Goal: Information Seeking & Learning: Learn about a topic

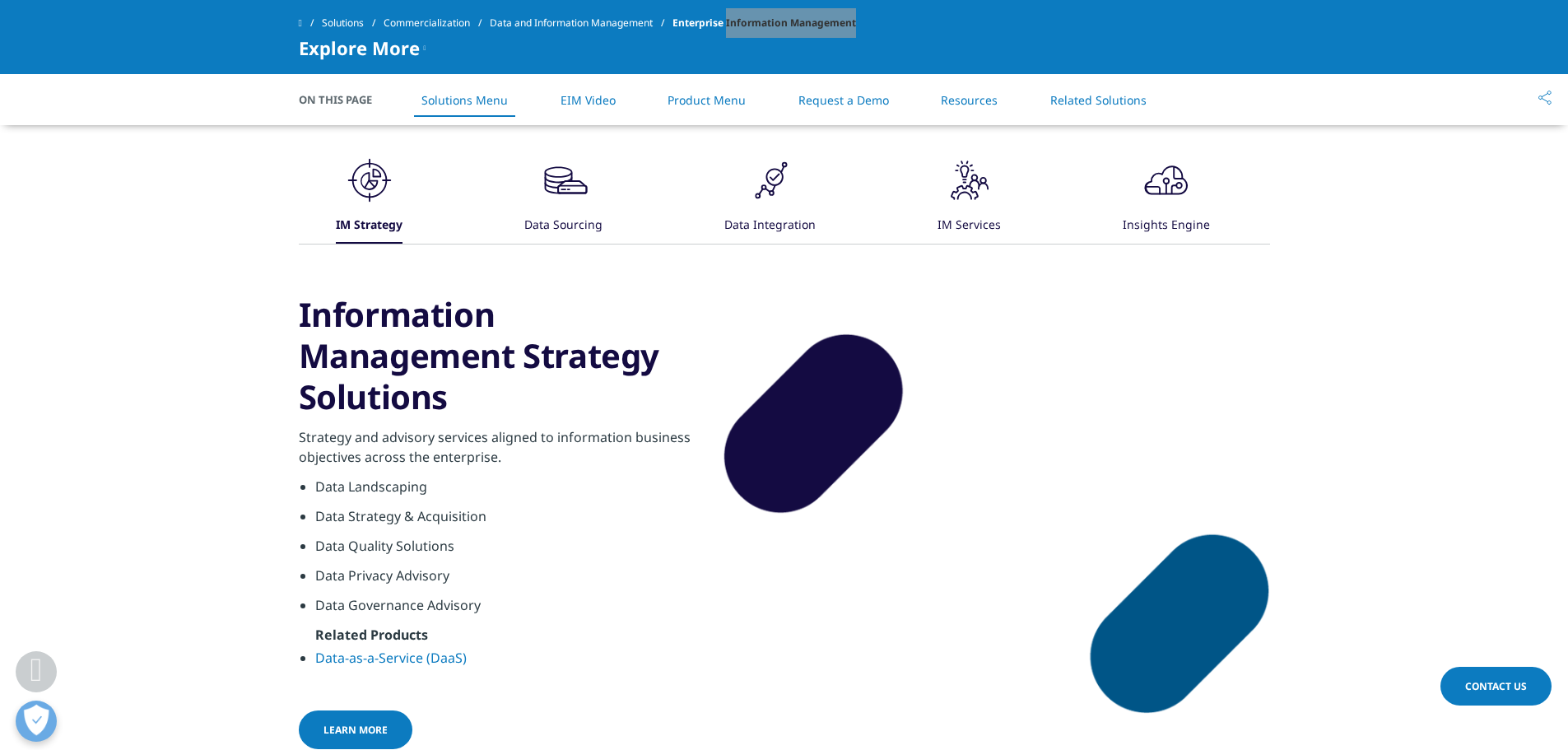
scroll to position [824, 0]
click at [376, 180] on icon at bounding box center [371, 185] width 8 height 8
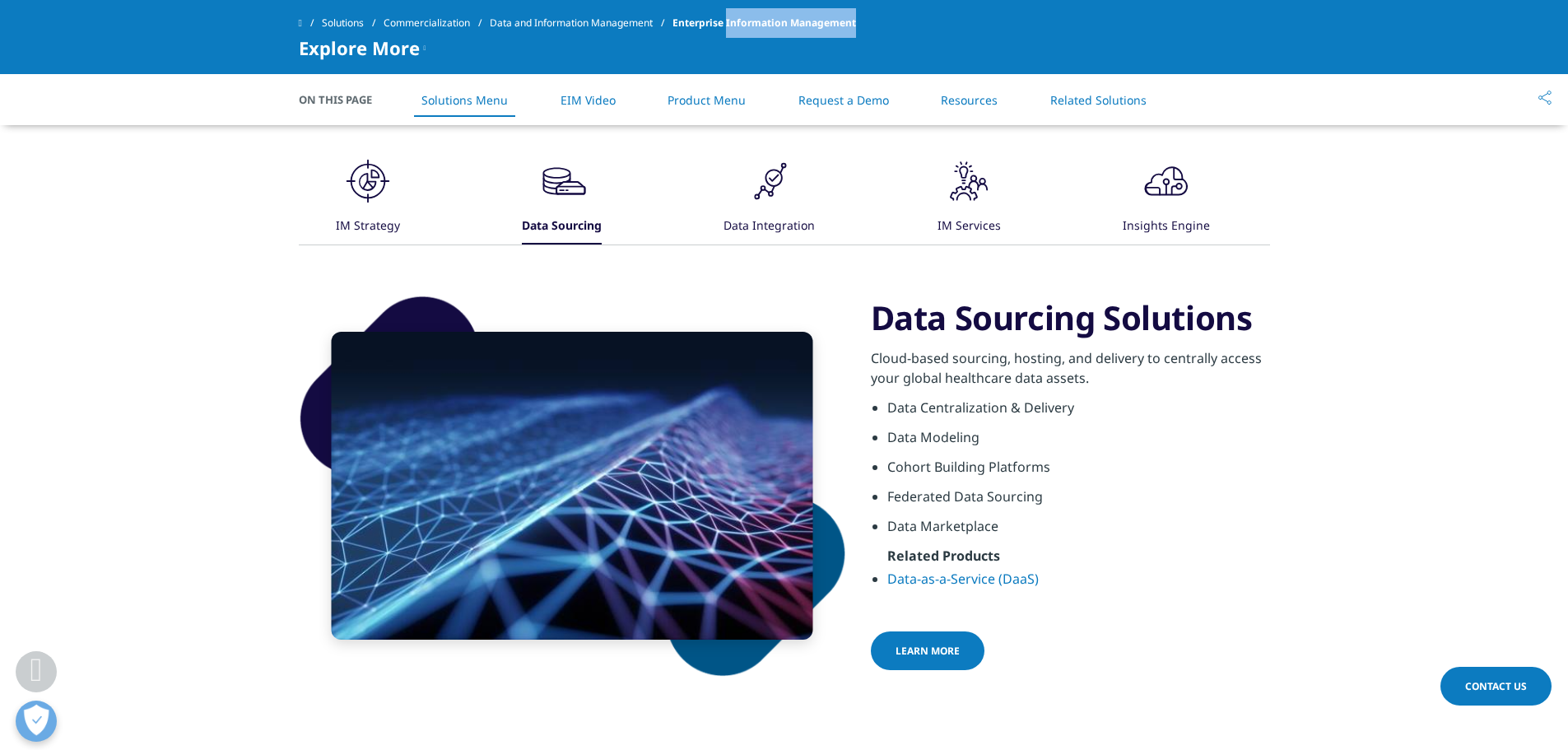
click at [756, 225] on div "Data Integration" at bounding box center [769, 227] width 91 height 36
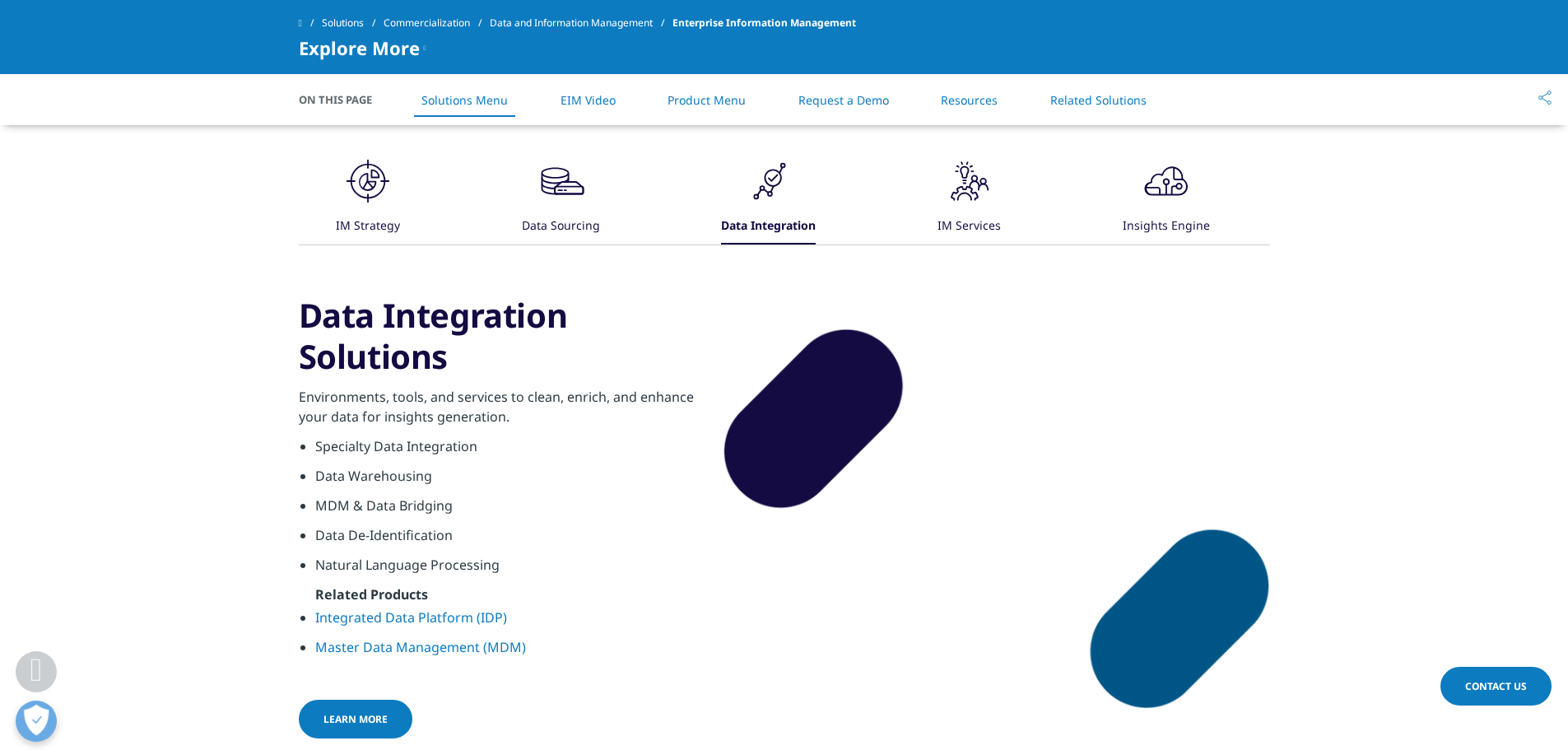
click at [362, 442] on li "Specialty Data Integration" at bounding box center [507, 451] width 382 height 30
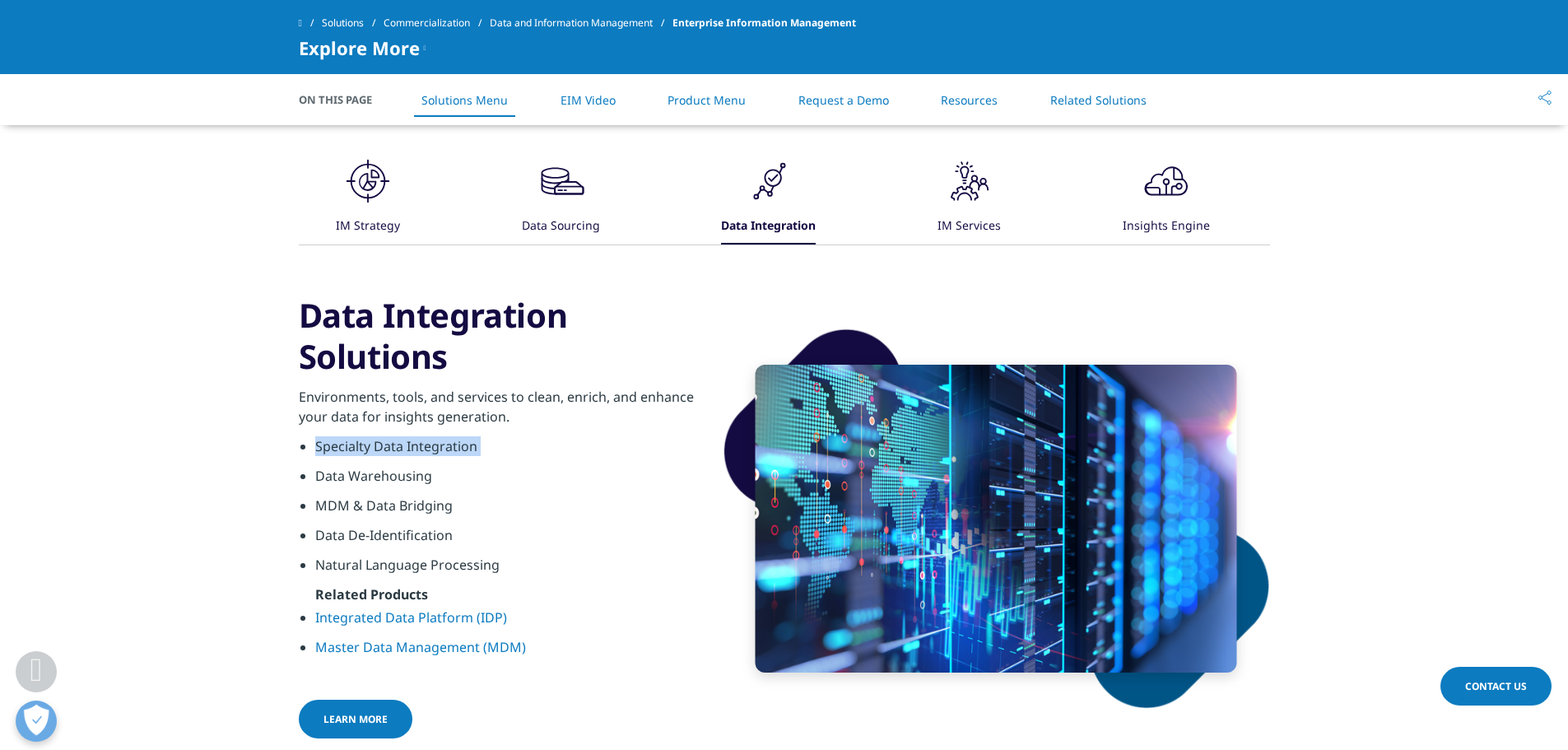
click at [439, 448] on li "Specialty Data Integration" at bounding box center [507, 451] width 382 height 30
click at [434, 444] on li "Specialty Data Integration" at bounding box center [507, 451] width 382 height 30
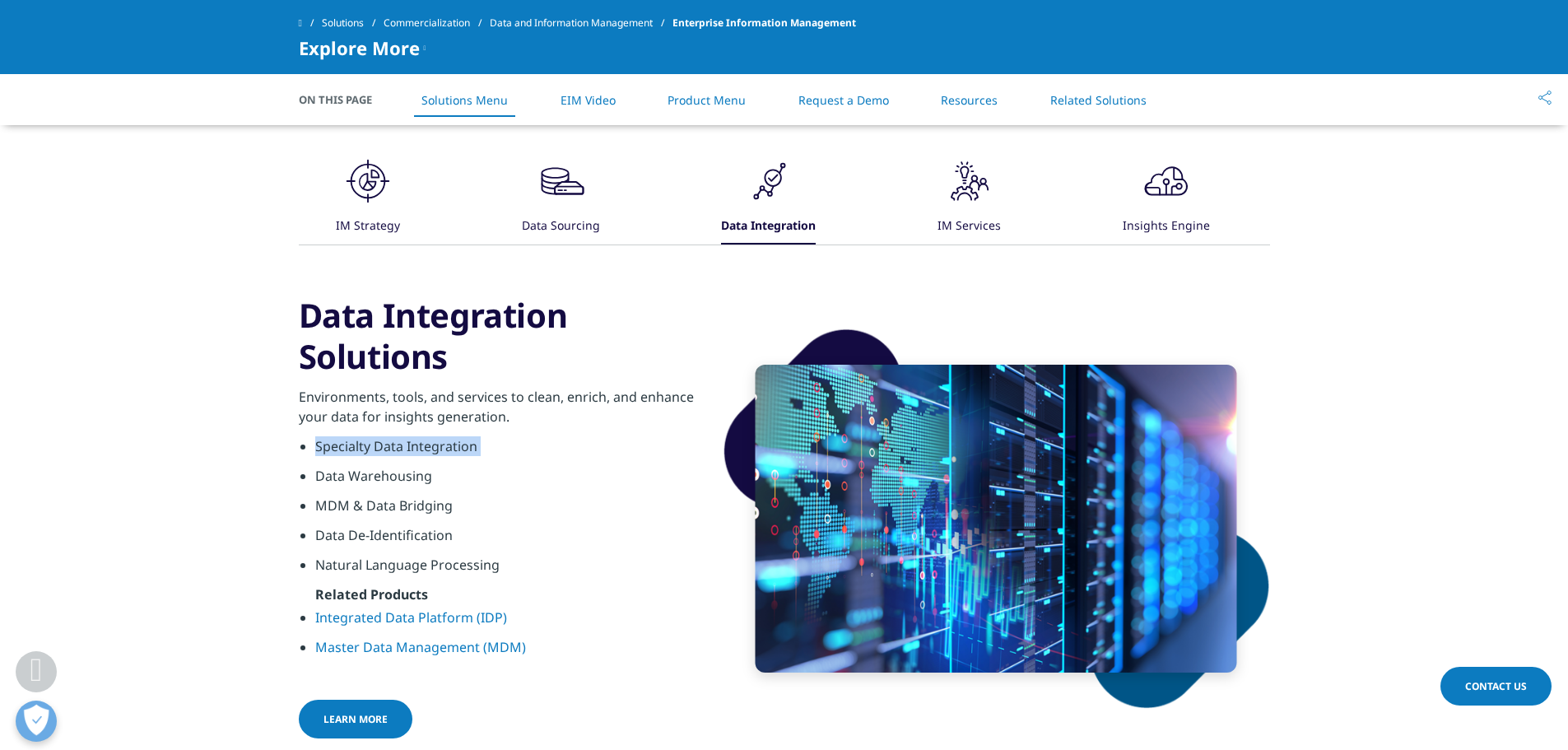
click at [434, 444] on li "Specialty Data Integration" at bounding box center [507, 451] width 382 height 30
click at [433, 444] on li "Specialty Data Integration" at bounding box center [507, 451] width 382 height 30
click at [959, 206] on div ".cls-1{fill:#231f20;}" at bounding box center [970, 183] width 49 height 52
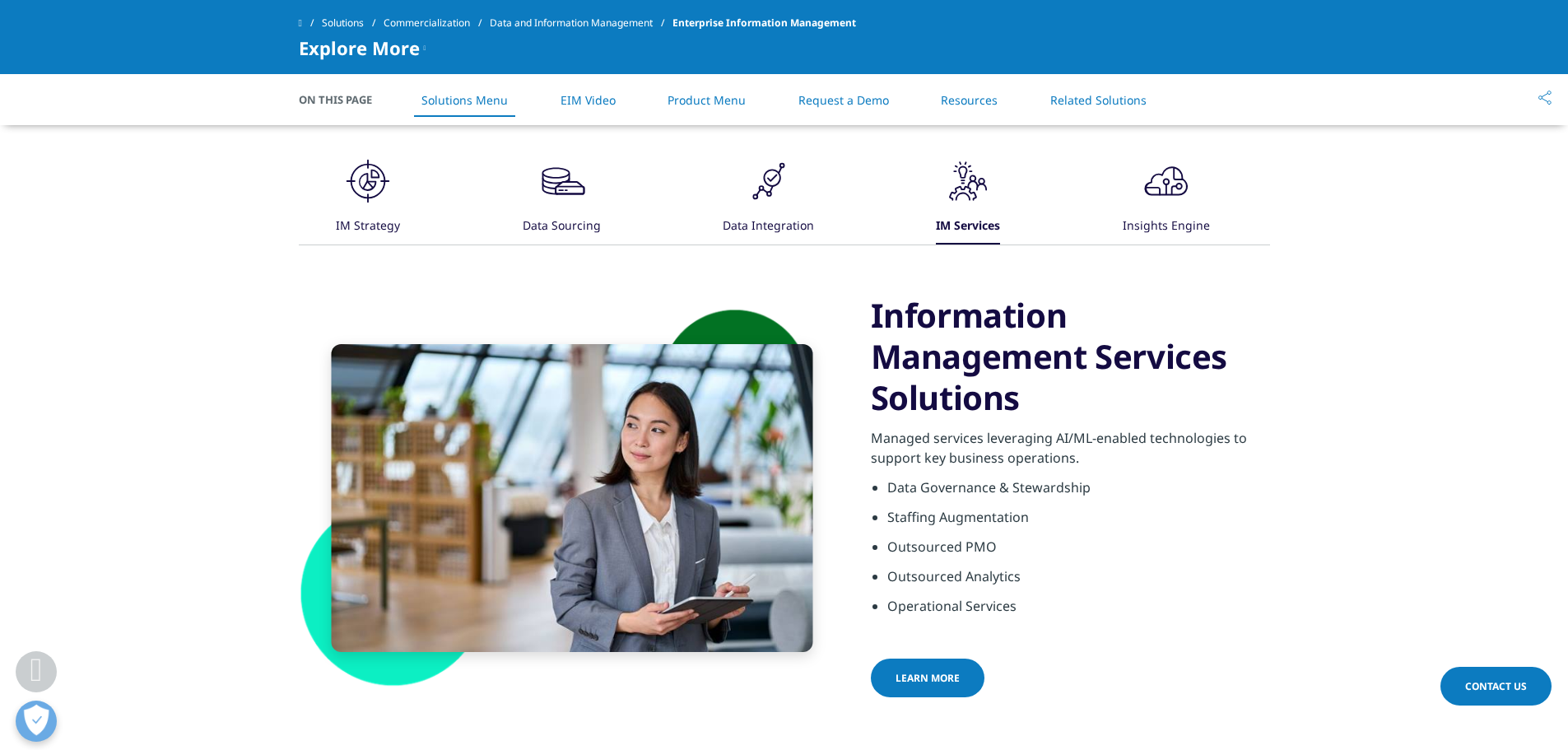
click at [960, 482] on li "Data Governance & Stewardship" at bounding box center [1079, 492] width 382 height 30
click at [959, 484] on li "Data Governance & Stewardship" at bounding box center [1079, 492] width 382 height 30
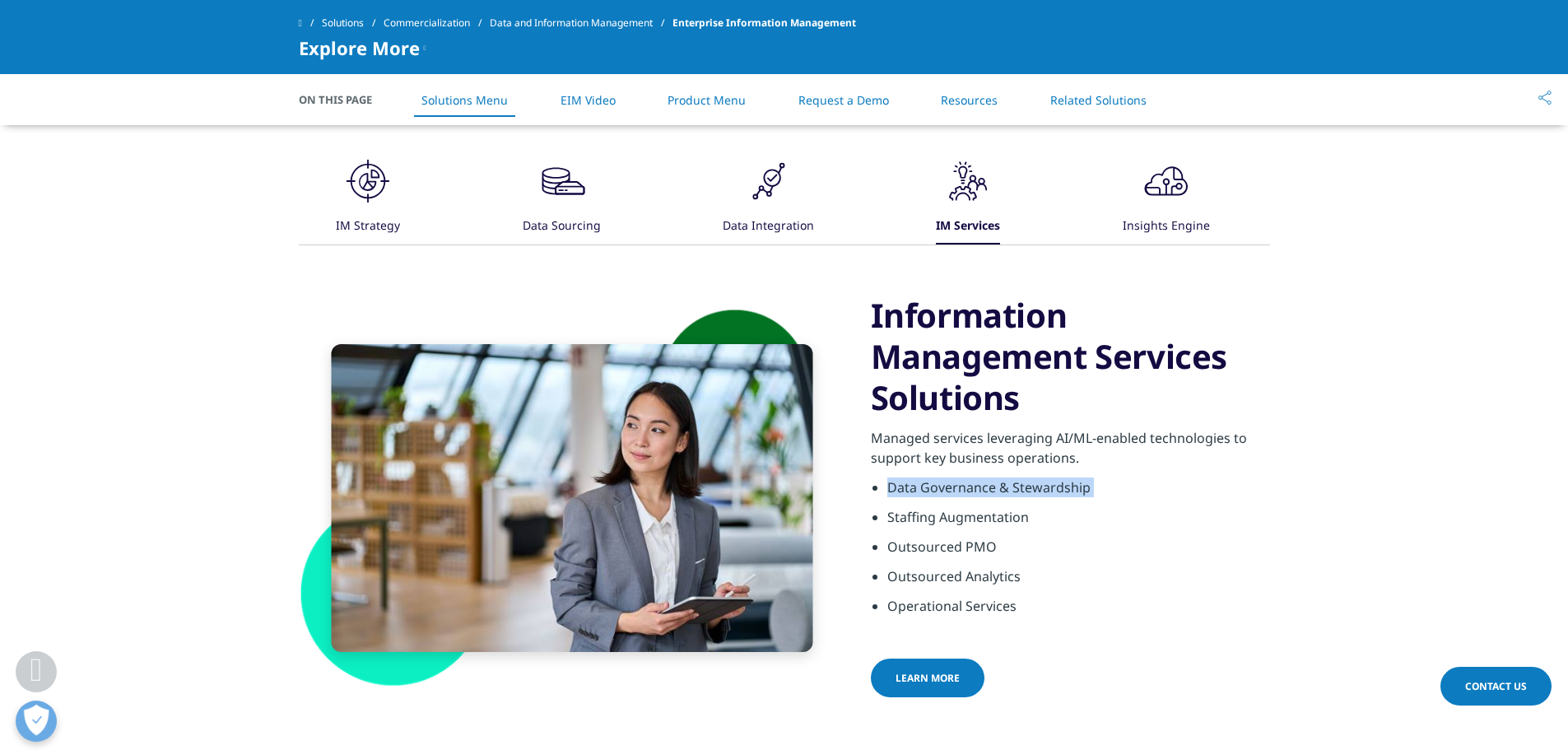
click at [959, 484] on li "Data Governance & Stewardship" at bounding box center [1079, 492] width 382 height 30
click at [958, 484] on li "Data Governance & Stewardship" at bounding box center [1079, 492] width 382 height 30
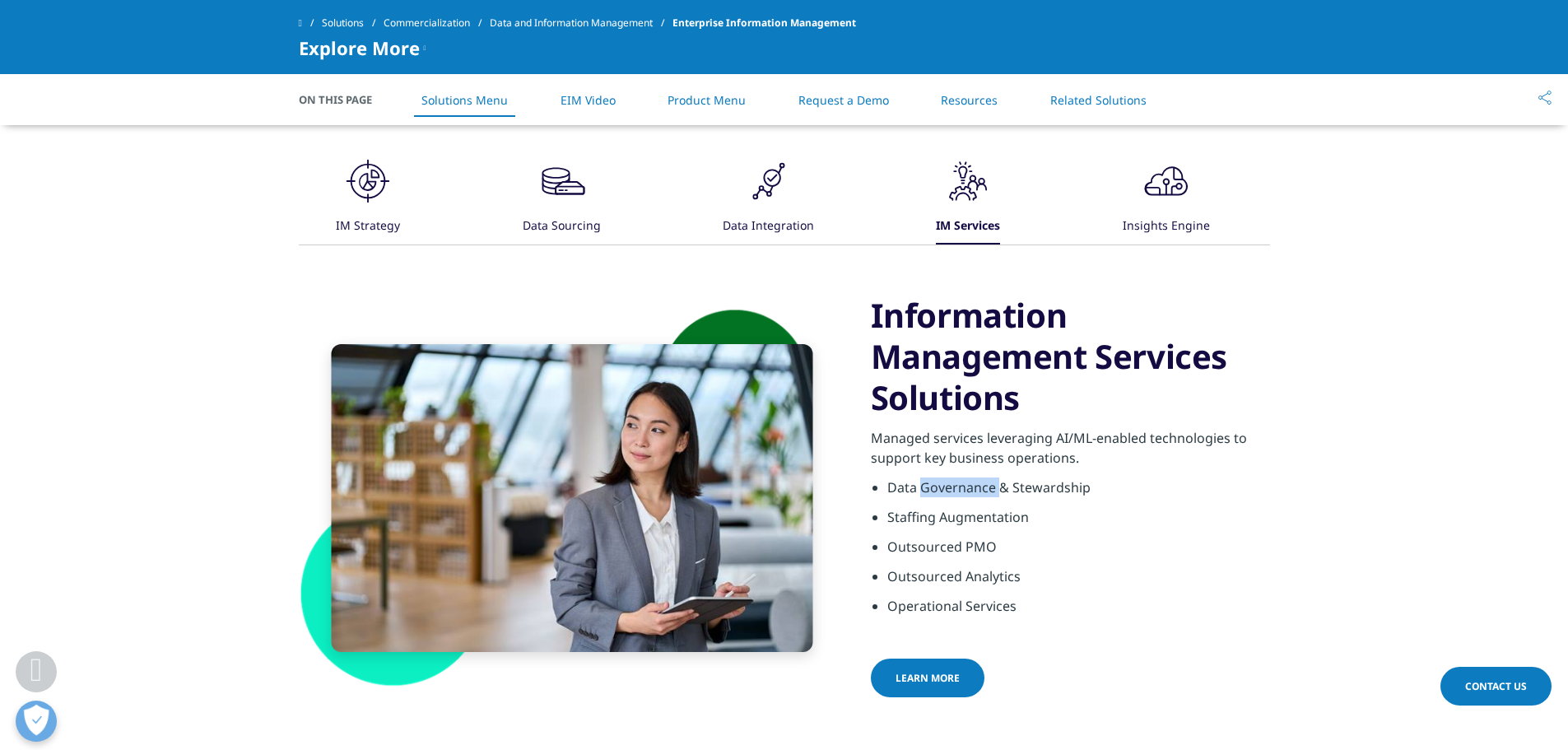
click at [958, 484] on li "Data Governance & Stewardship" at bounding box center [1079, 492] width 382 height 30
click at [1143, 216] on div "Insights Engine" at bounding box center [1166, 227] width 87 height 36
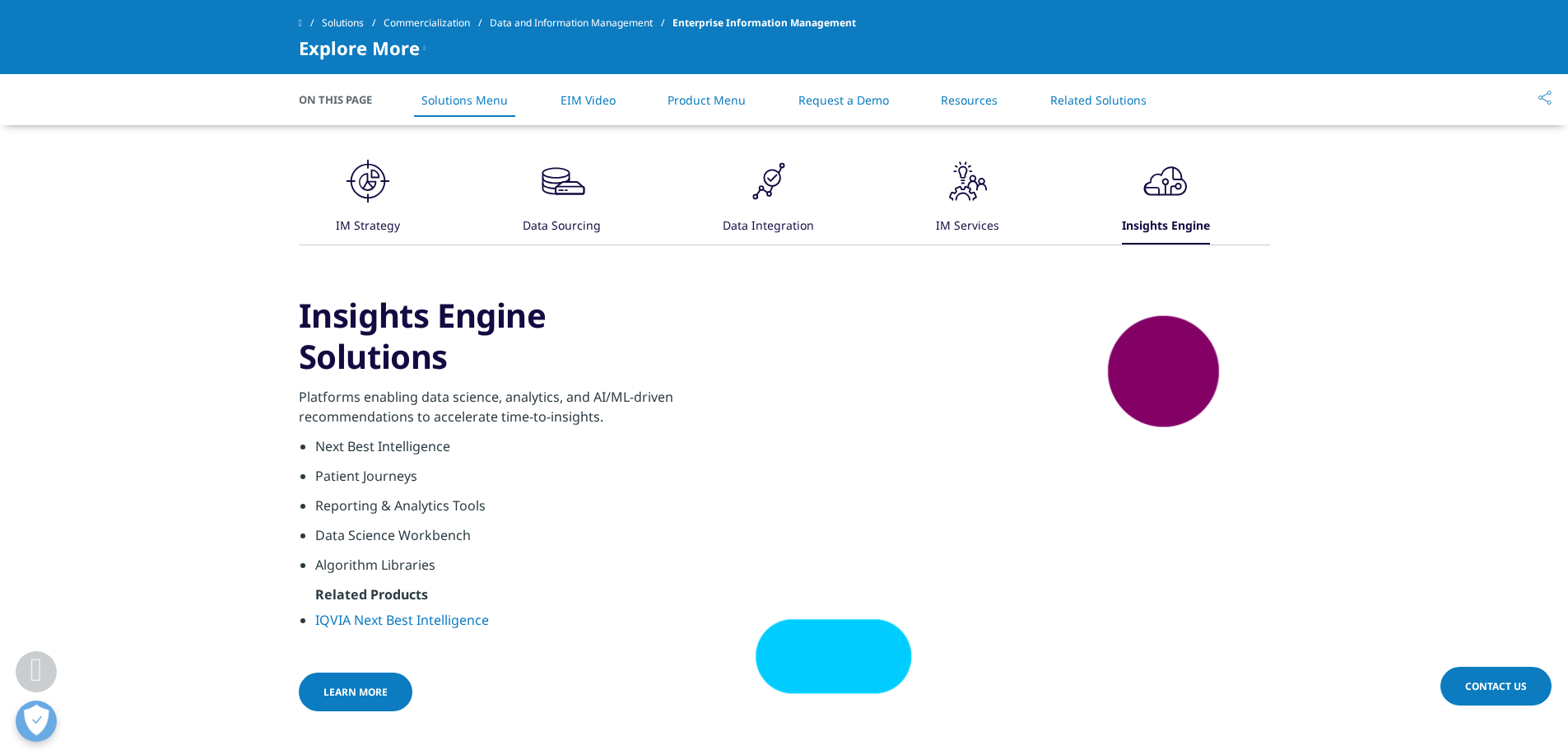
click at [355, 499] on li "Reporting & Analytics Tools" at bounding box center [507, 510] width 382 height 30
click at [343, 532] on li "Data Science Workbench" at bounding box center [507, 540] width 382 height 30
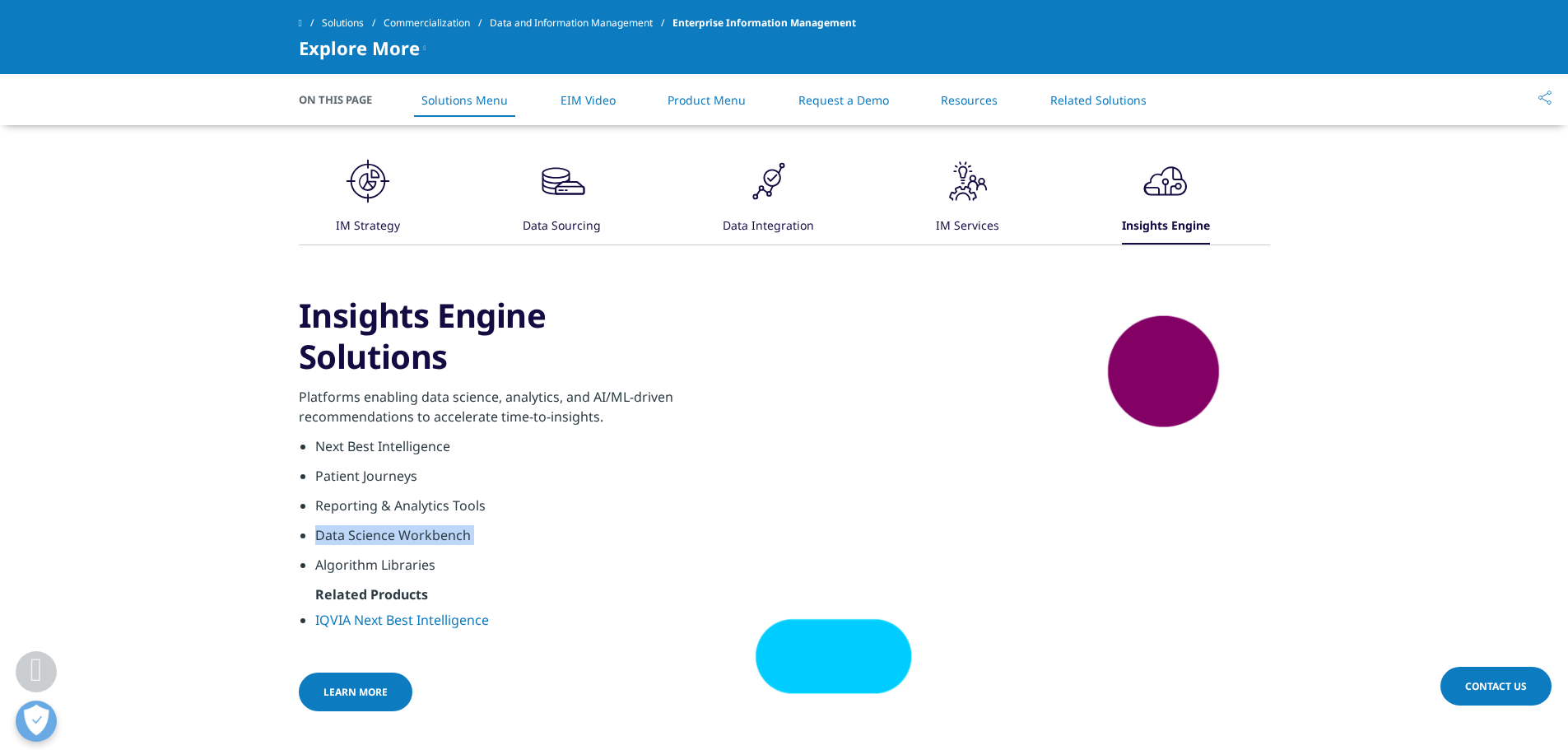
click at [343, 532] on li "Data Science Workbench" at bounding box center [507, 540] width 382 height 30
click at [326, 563] on li "Algorithm Libraries" at bounding box center [507, 570] width 382 height 30
click at [327, 563] on li "Algorithm Libraries" at bounding box center [507, 570] width 382 height 30
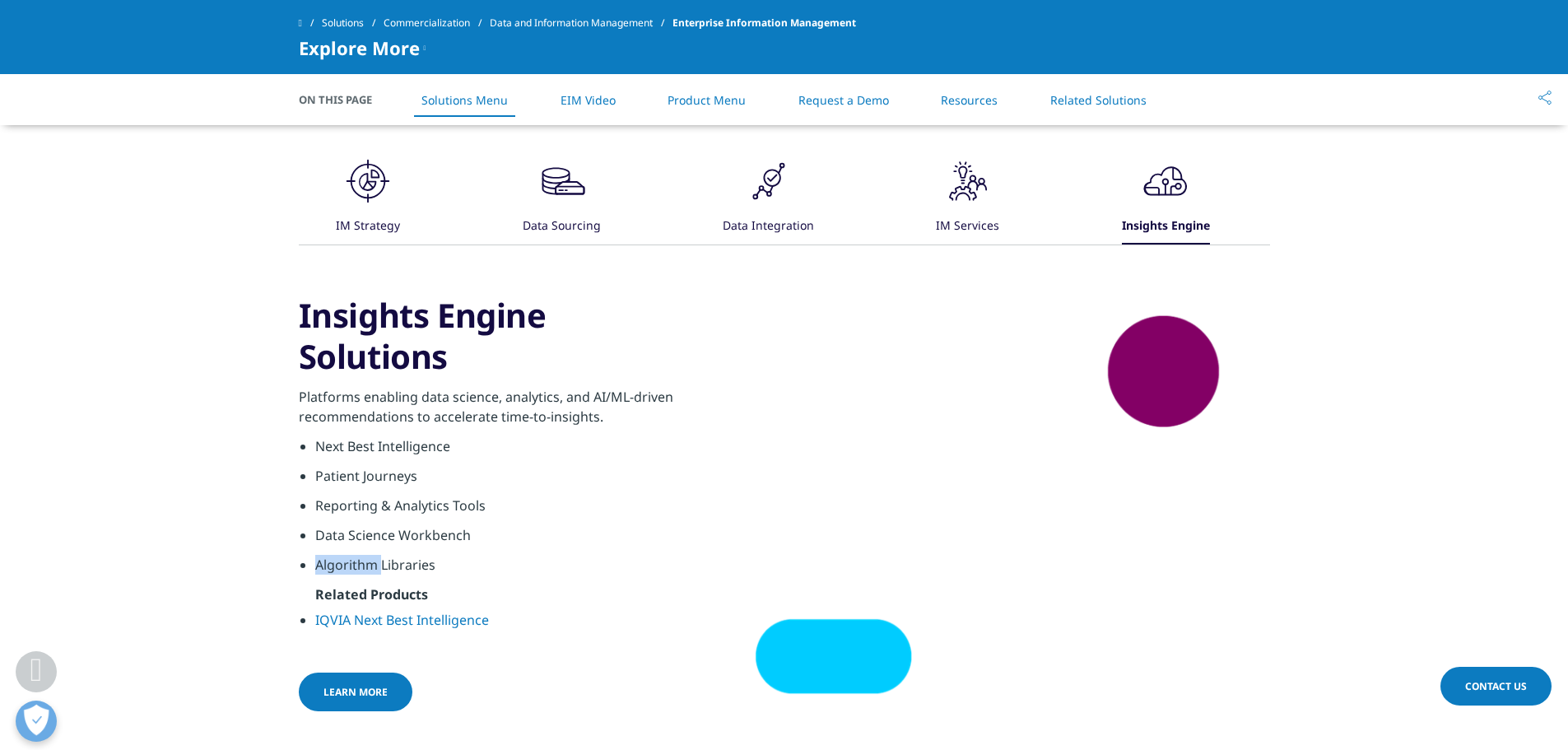
click at [327, 563] on li "Algorithm Libraries" at bounding box center [507, 570] width 382 height 30
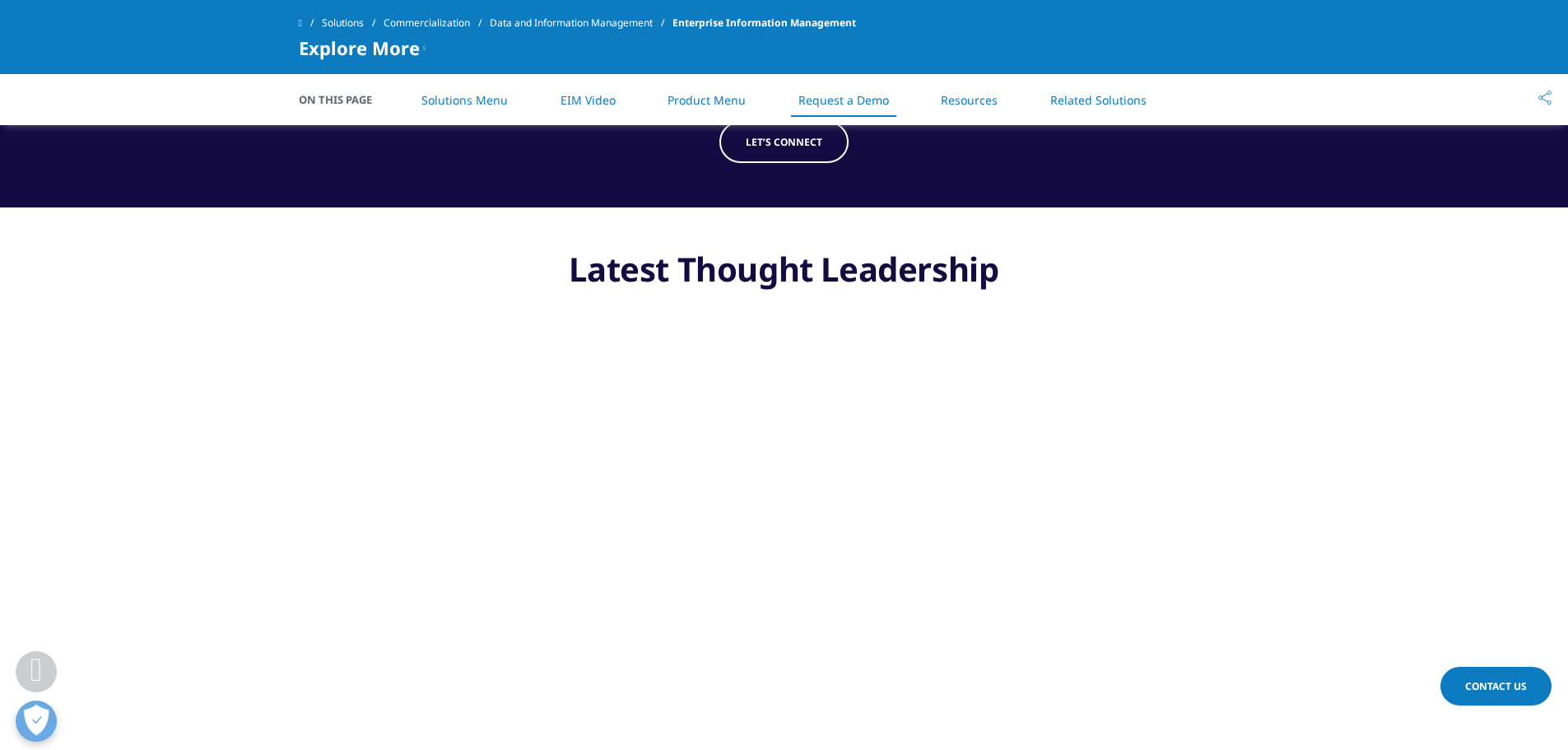
scroll to position [2793, 0]
